Goal: Task Accomplishment & Management: Use online tool/utility

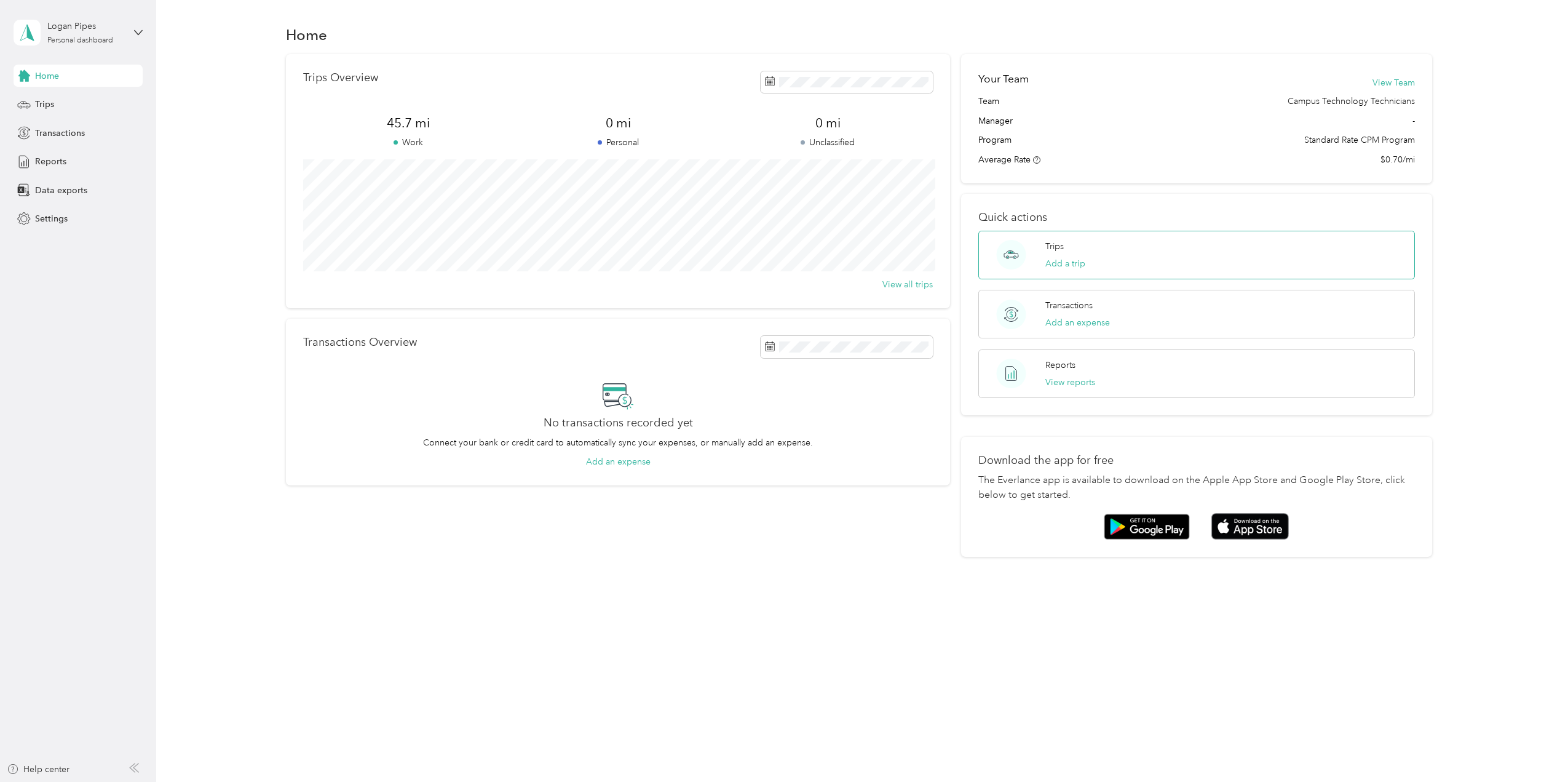
drag, startPoint x: 1032, startPoint y: 222, endPoint x: 1052, endPoint y: 245, distance: 30.5
click at [1034, 229] on div "Quick actions Trips Add a trip Transactions Add an expense Reports View reports" at bounding box center [1196, 305] width 471 height 221
click at [1053, 246] on p "Trips" at bounding box center [1054, 246] width 19 height 13
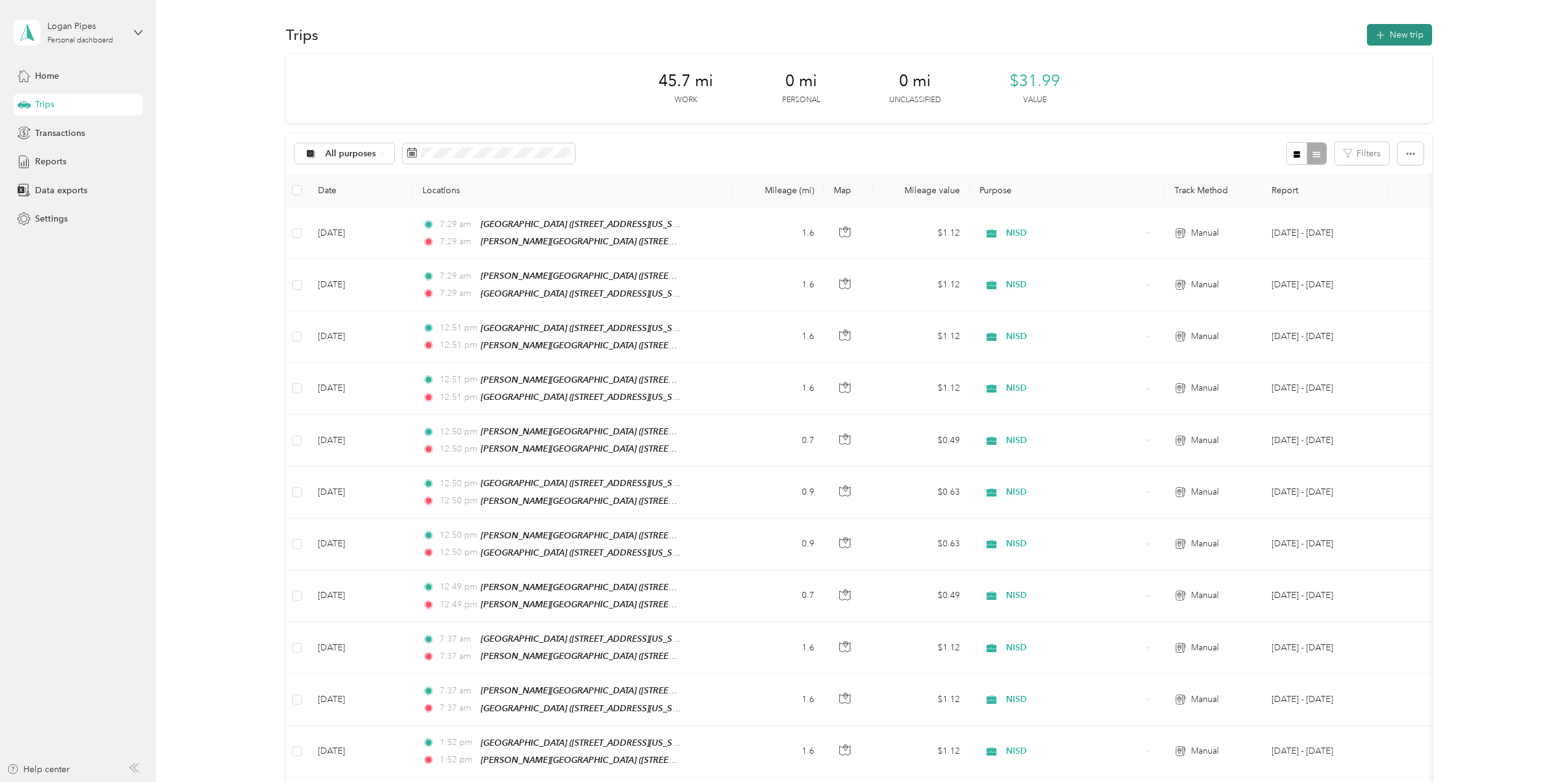
click at [1381, 33] on icon "button" at bounding box center [1380, 35] width 14 height 14
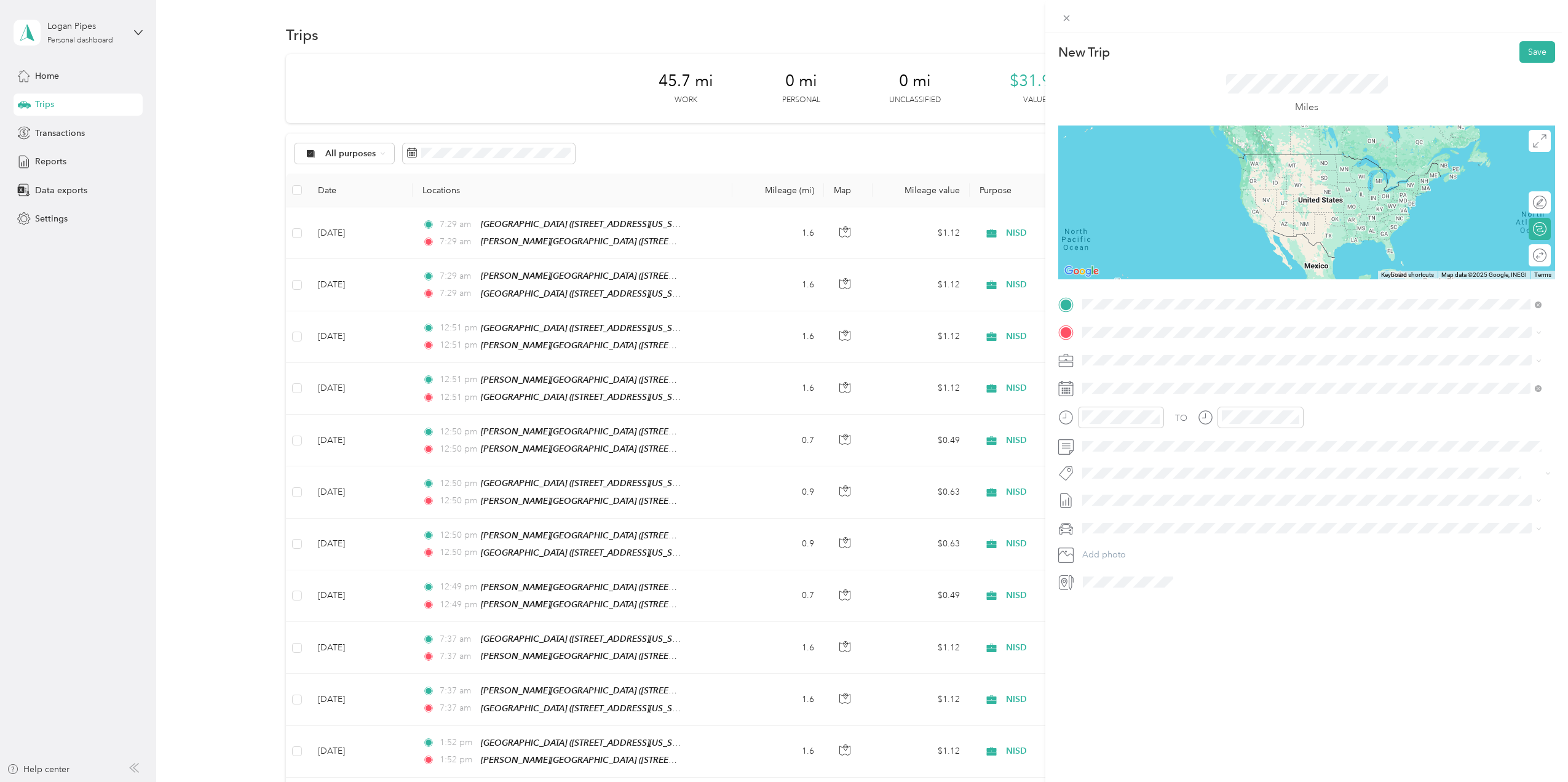
click at [1174, 340] on ol "From your Favorite places TEAM [PERSON_NAME][GEOGRAPHIC_DATA] [STREET_ADDRESS][…" at bounding box center [1311, 401] width 468 height 173
click at [1164, 310] on span at bounding box center [1316, 305] width 477 height 20
click at [1209, 353] on strong "[PERSON_NAME][GEOGRAPHIC_DATA]" at bounding box center [1229, 355] width 164 height 11
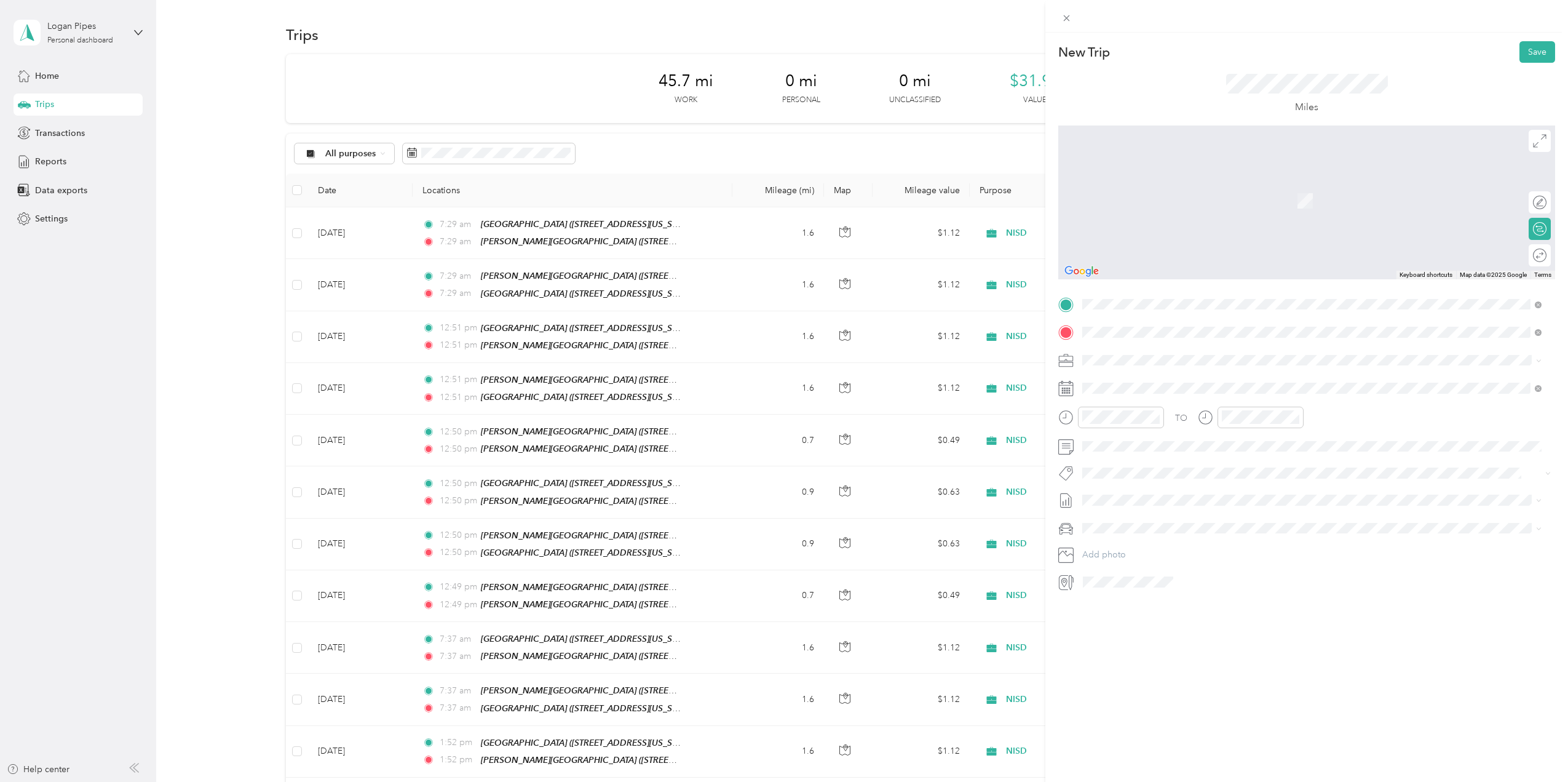
click at [1198, 379] on strong "[GEOGRAPHIC_DATA]" at bounding box center [1193, 383] width 92 height 11
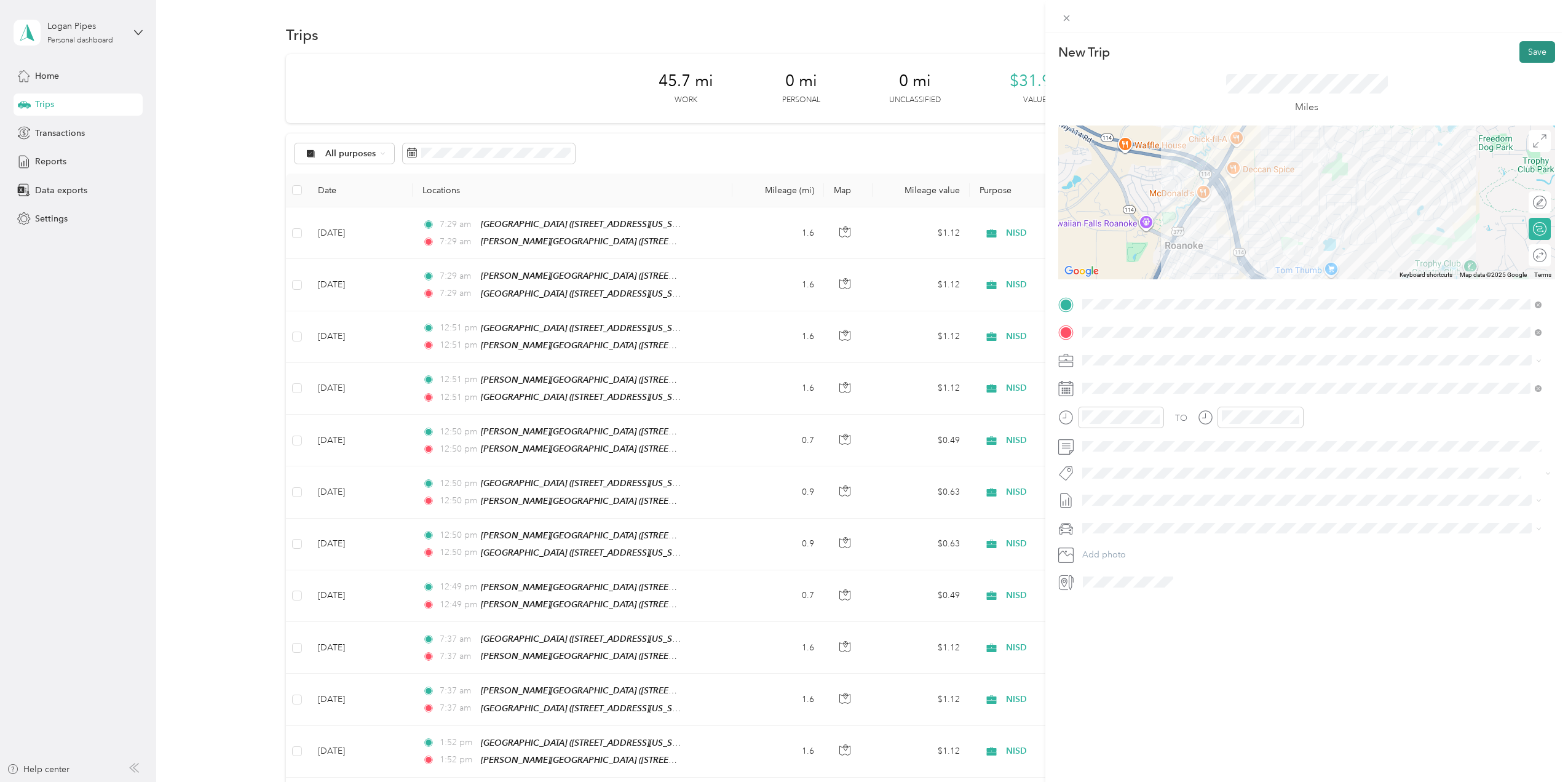
click at [1528, 62] on button "Save" at bounding box center [1537, 52] width 36 height 22
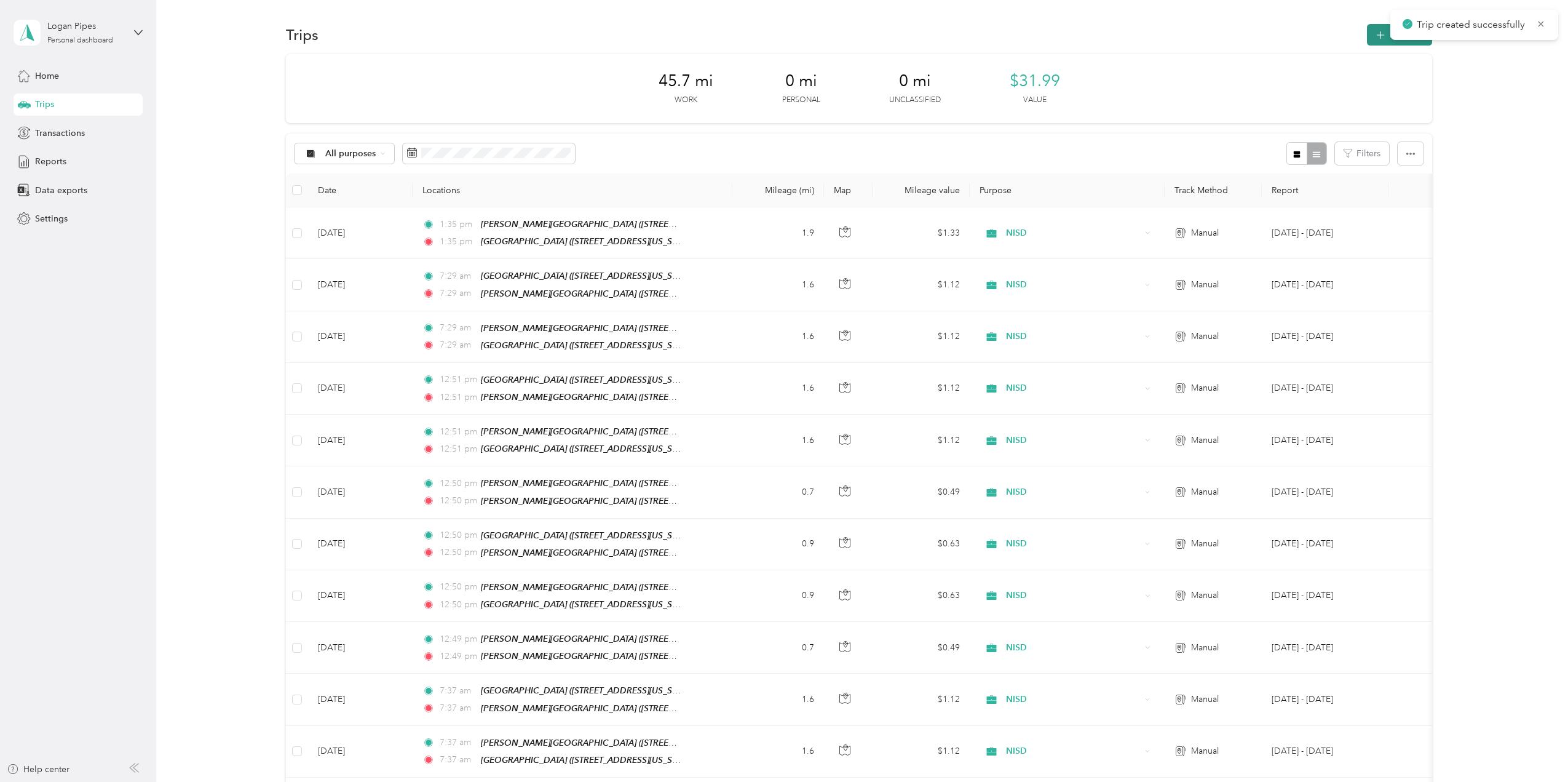
click at [1367, 40] on button "New trip" at bounding box center [1399, 35] width 66 height 22
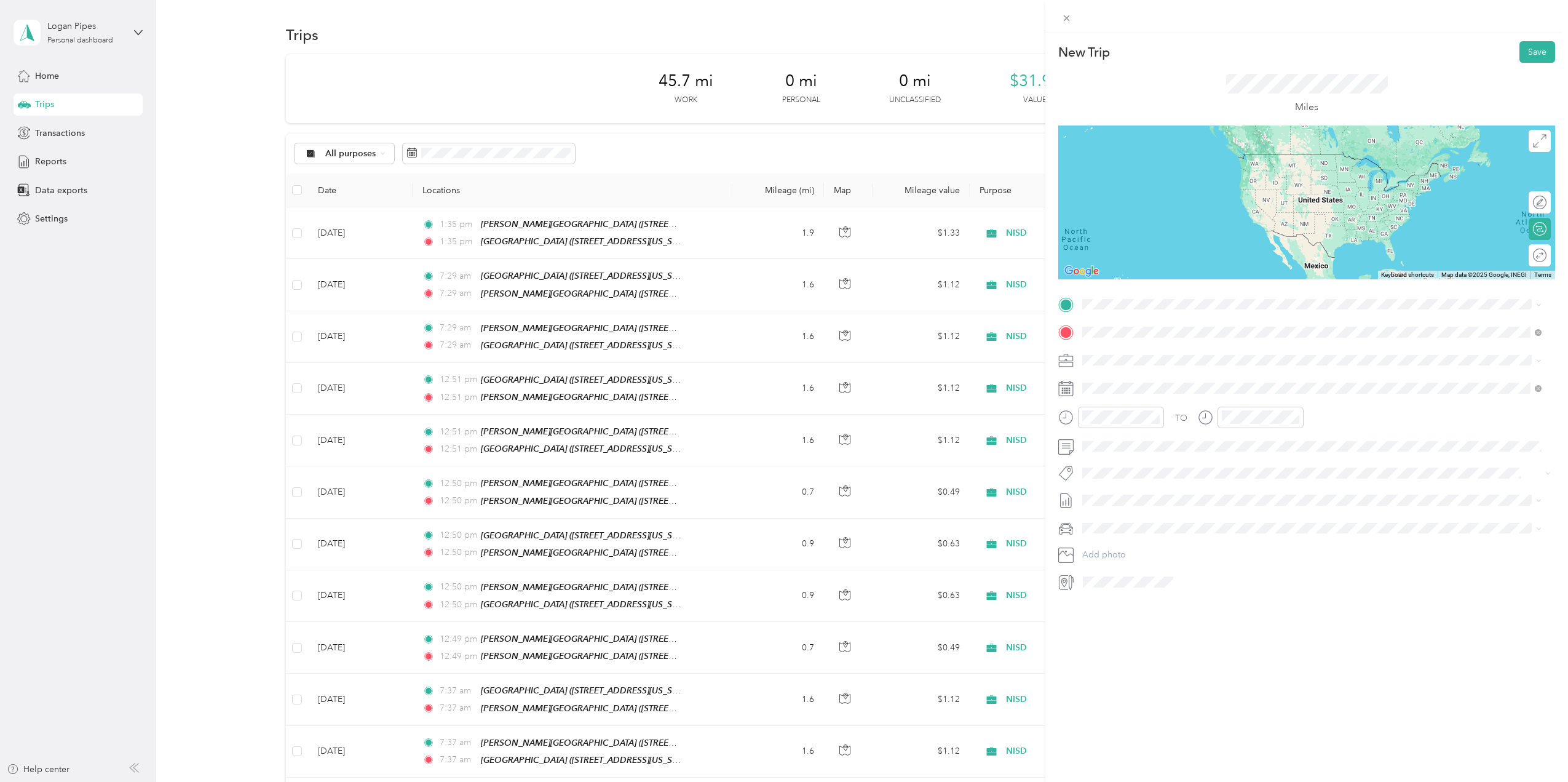
click at [1188, 363] on div "From your Favorite places" at bounding box center [1312, 356] width 451 height 17
click at [1156, 313] on span at bounding box center [1316, 305] width 477 height 20
click at [1163, 354] on strong "[GEOGRAPHIC_DATA]" at bounding box center [1193, 355] width 92 height 11
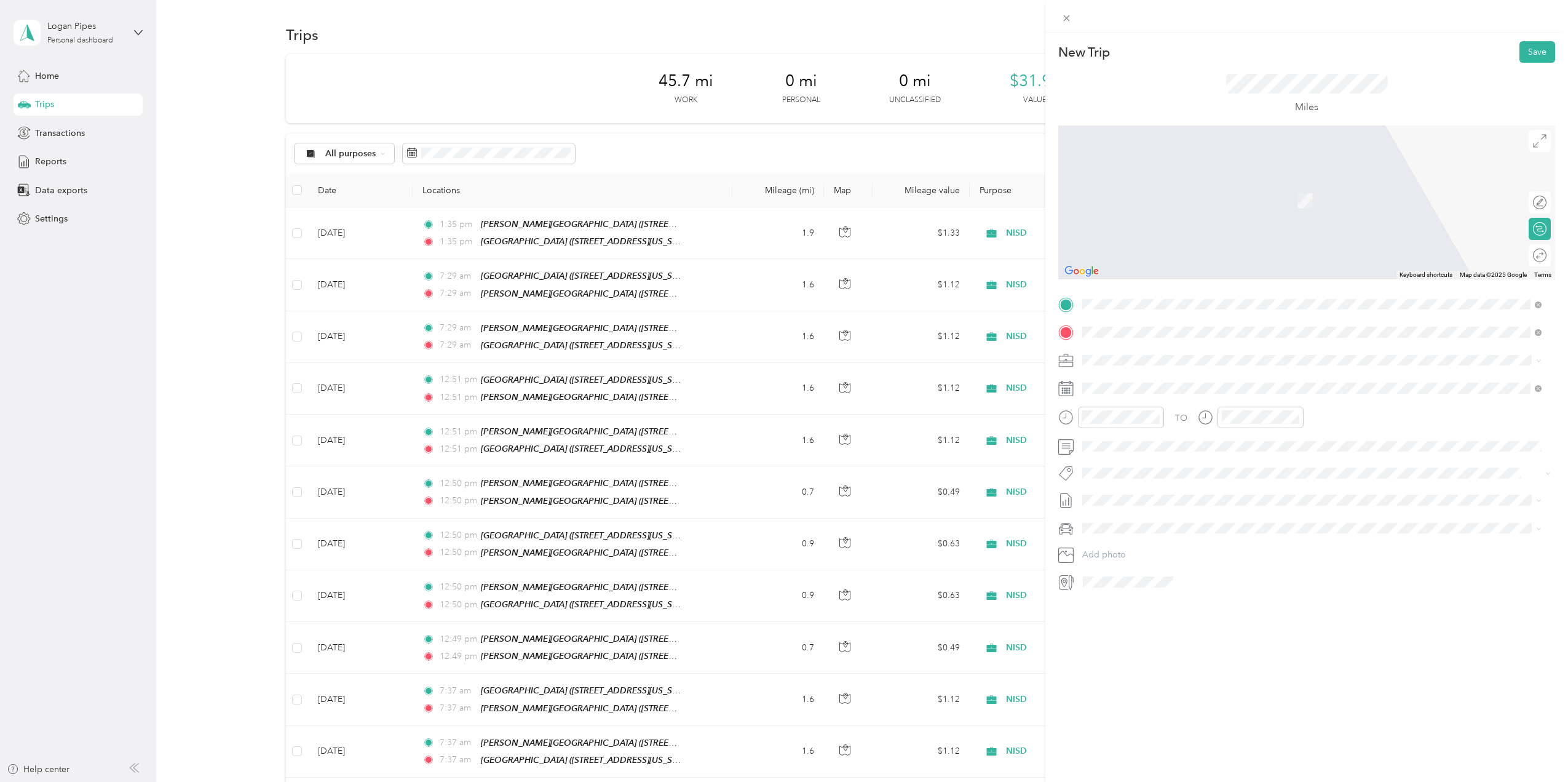
click at [1187, 377] on div "TEAM [PERSON_NAME][GEOGRAPHIC_DATA]" at bounding box center [1209, 382] width 207 height 15
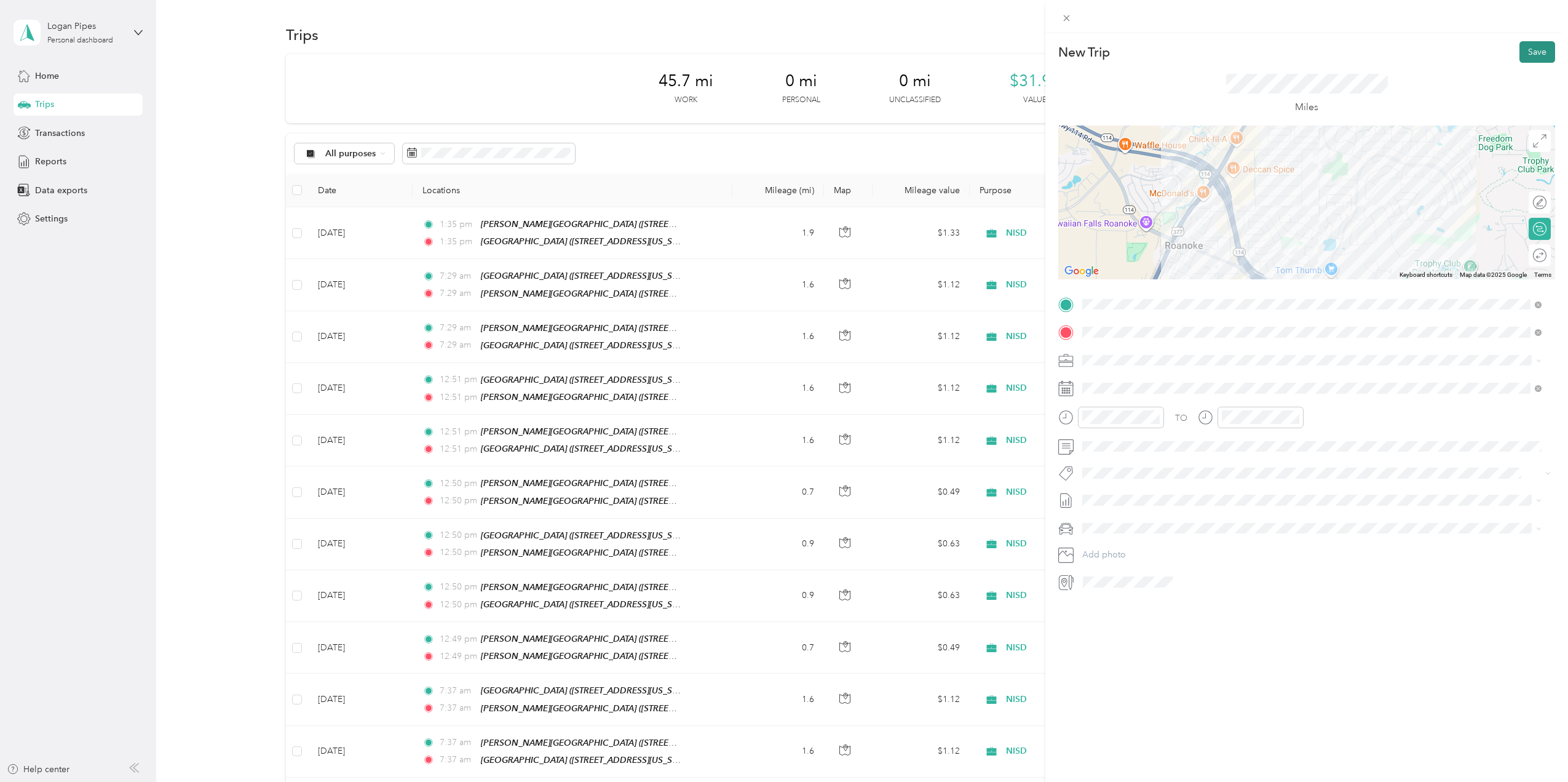
click at [1519, 57] on button "Save" at bounding box center [1537, 52] width 36 height 22
